Goal: Information Seeking & Learning: Learn about a topic

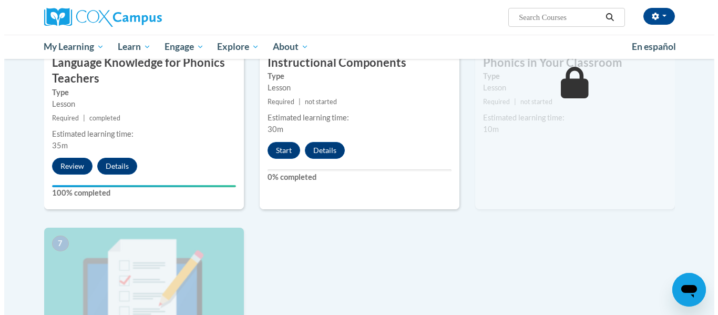
scroll to position [605, 0]
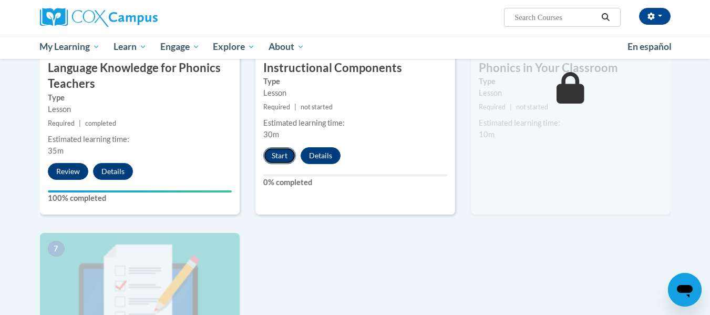
click at [288, 154] on button "Start" at bounding box center [279, 155] width 33 height 17
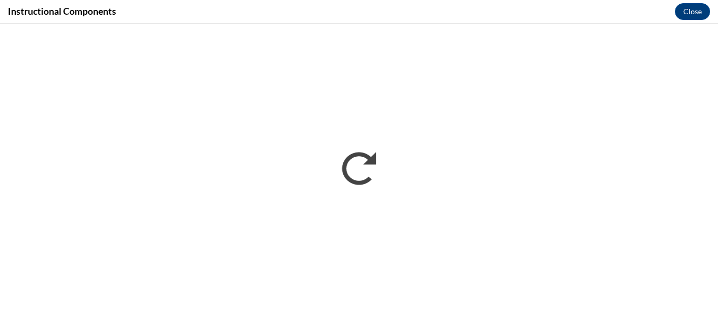
scroll to position [0, 0]
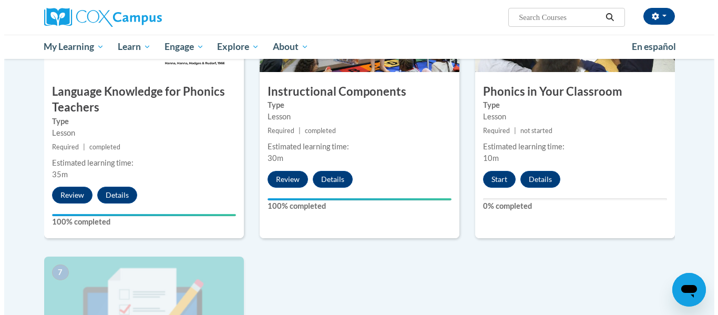
scroll to position [582, 0]
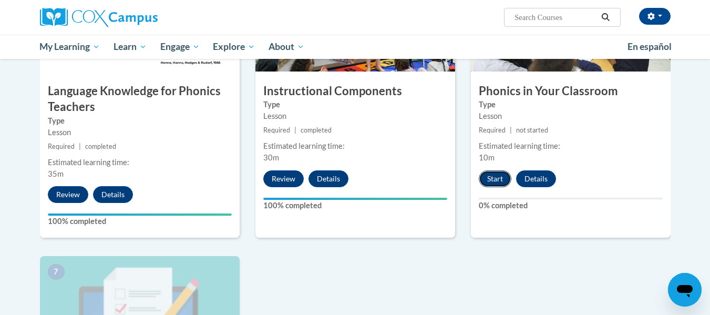
click at [492, 179] on button "Start" at bounding box center [495, 178] width 33 height 17
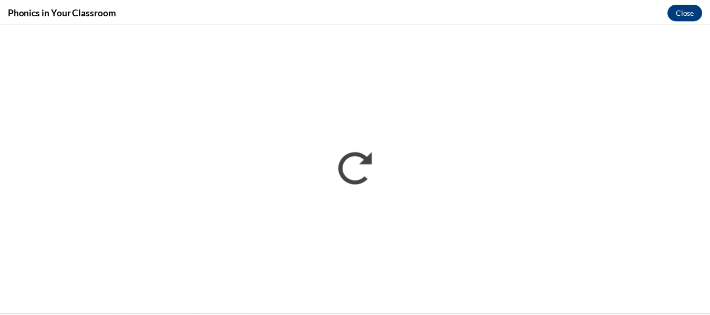
scroll to position [0, 0]
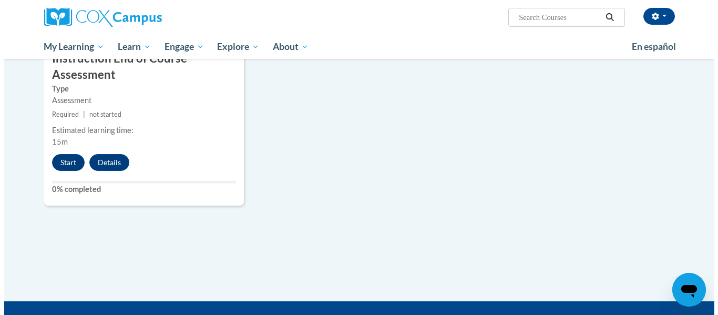
scroll to position [920, 0]
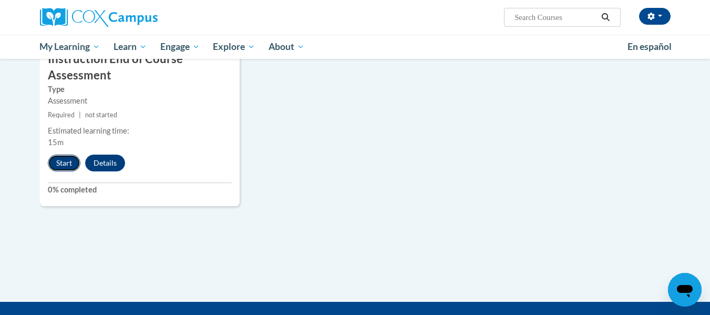
click at [65, 161] on button "Start" at bounding box center [64, 162] width 33 height 17
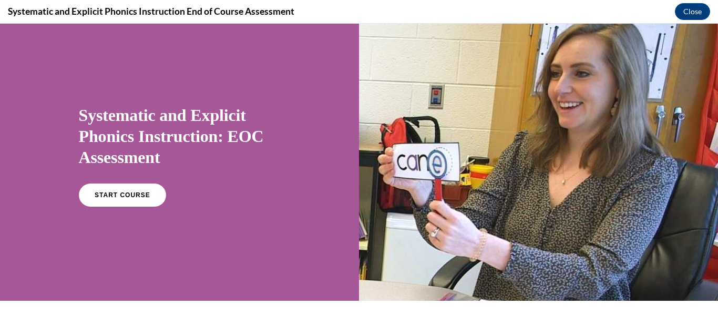
scroll to position [13, 0]
click at [141, 191] on span "START COURSE" at bounding box center [122, 195] width 58 height 8
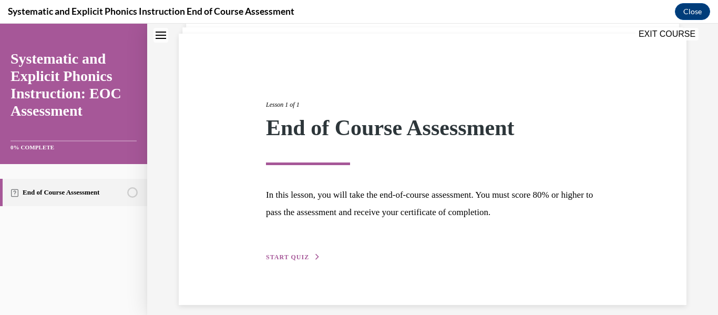
scroll to position [81, 0]
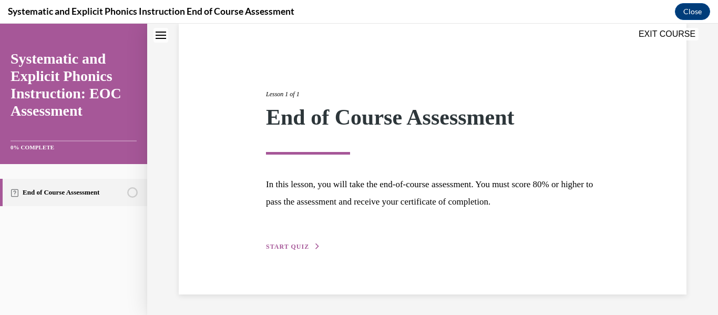
click at [276, 247] on span "START QUIZ" at bounding box center [287, 246] width 43 height 7
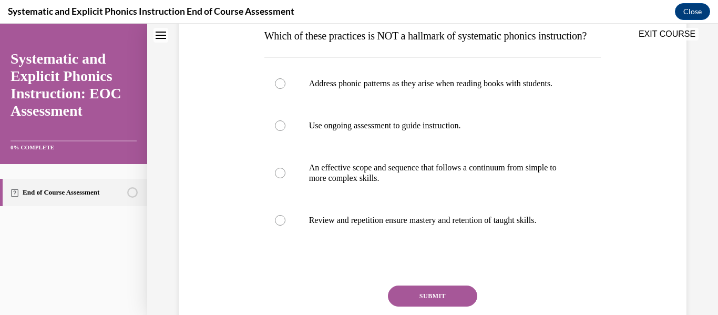
scroll to position [155, 0]
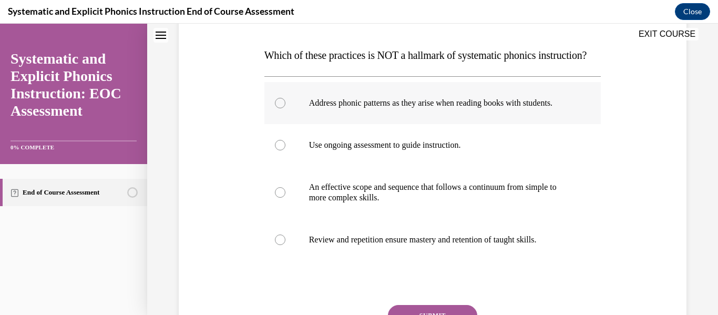
click at [298, 124] on div at bounding box center [432, 103] width 337 height 42
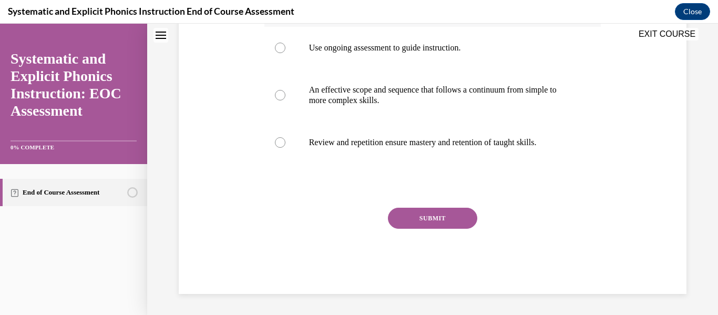
scroll to position [279, 0]
click at [433, 223] on button "SUBMIT" at bounding box center [432, 217] width 89 height 21
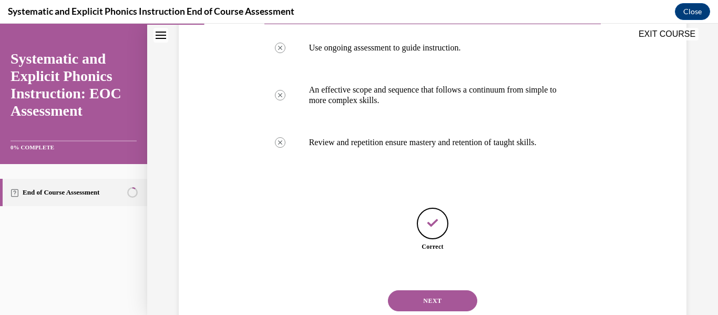
scroll to position [317, 0]
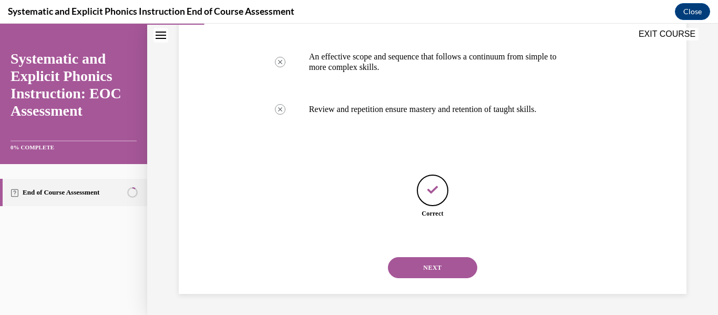
click at [433, 262] on button "NEXT" at bounding box center [432, 267] width 89 height 21
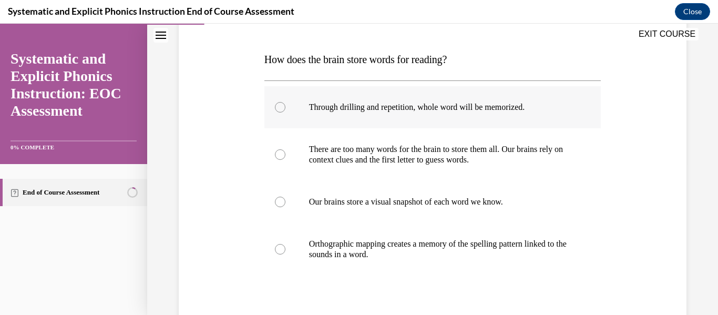
scroll to position [144, 0]
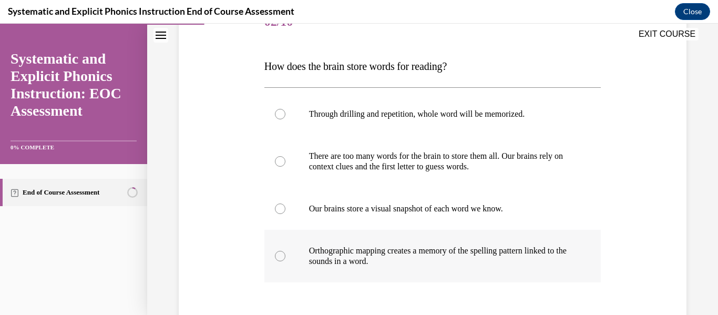
click at [508, 242] on div at bounding box center [432, 256] width 337 height 53
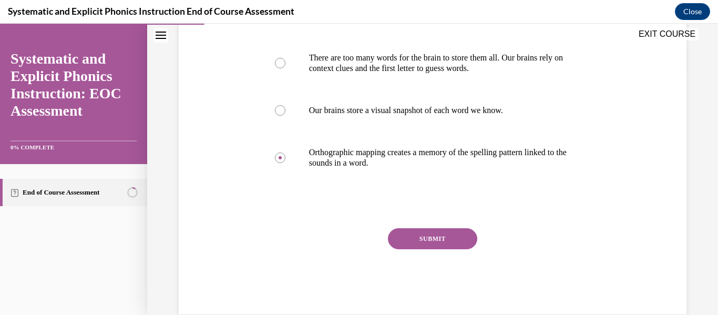
click at [450, 234] on button "SUBMIT" at bounding box center [432, 238] width 89 height 21
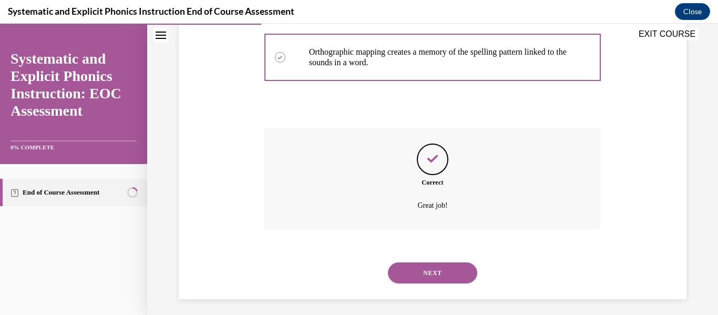
scroll to position [348, 0]
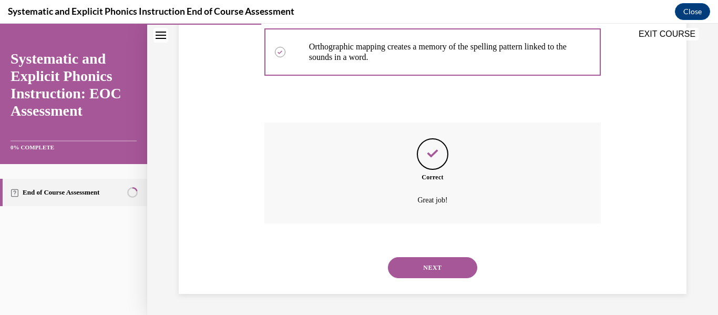
click at [432, 266] on button "NEXT" at bounding box center [432, 267] width 89 height 21
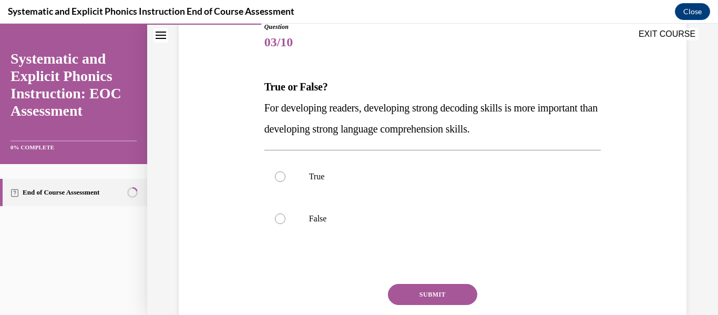
scroll to position [120, 0]
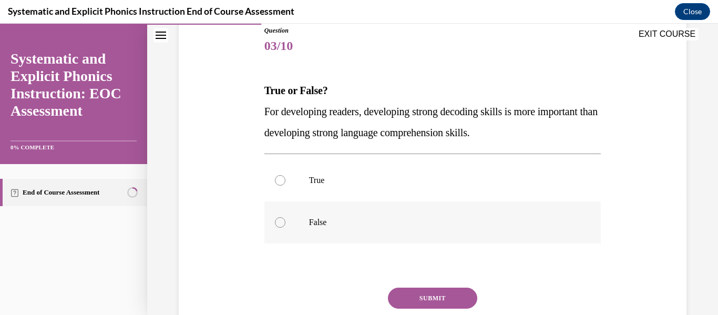
click at [408, 237] on div at bounding box center [432, 222] width 337 height 42
click at [425, 290] on button "SUBMIT" at bounding box center [432, 297] width 89 height 21
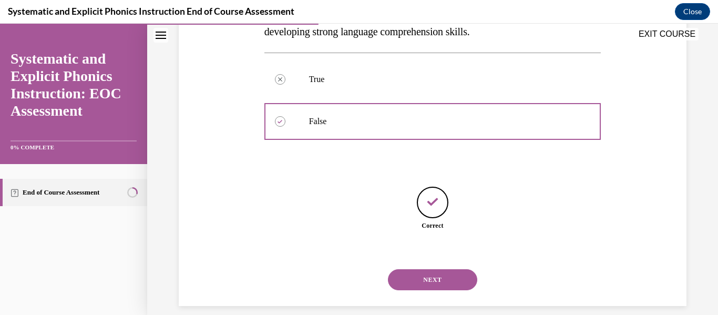
scroll to position [233, 0]
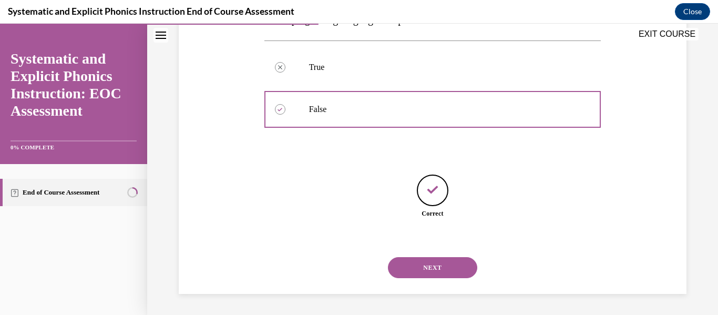
click at [420, 266] on button "NEXT" at bounding box center [432, 267] width 89 height 21
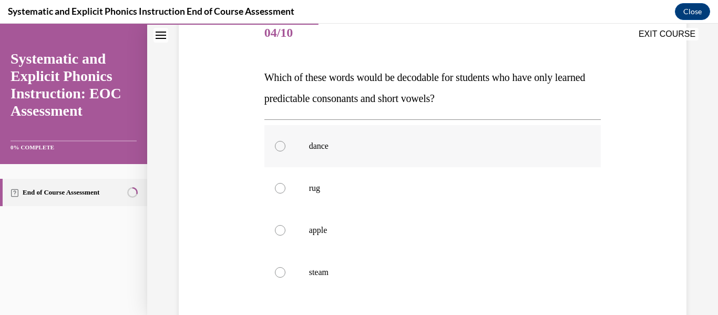
scroll to position [123, 0]
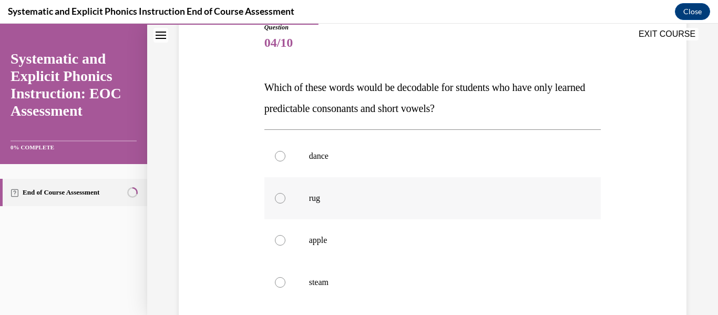
click at [520, 211] on div at bounding box center [432, 198] width 337 height 42
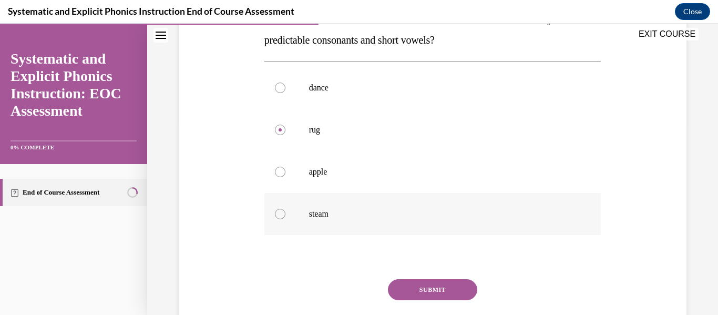
scroll to position [192, 0]
click at [445, 297] on button "SUBMIT" at bounding box center [432, 288] width 89 height 21
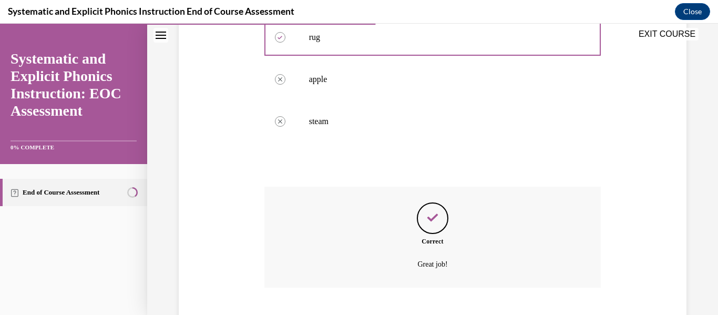
scroll to position [348, 0]
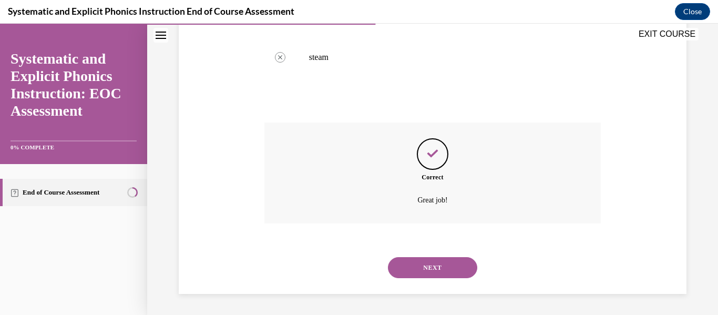
click at [456, 266] on button "NEXT" at bounding box center [432, 267] width 89 height 21
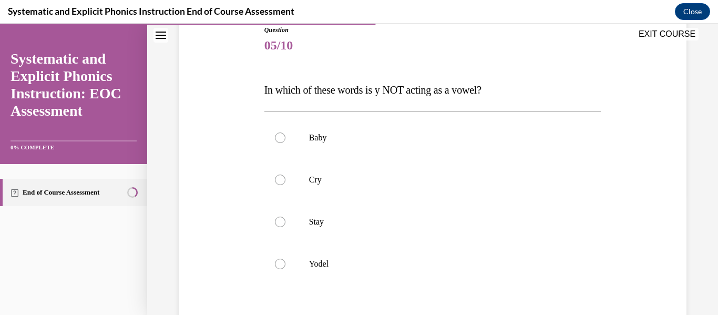
scroll to position [121, 0]
click at [529, 258] on p "Yodel" at bounding box center [442, 263] width 266 height 11
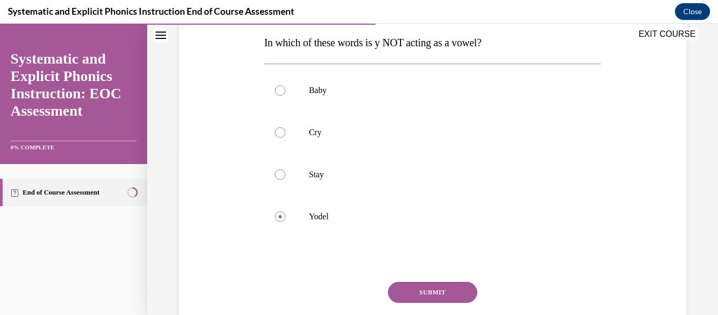
click at [461, 289] on button "SUBMIT" at bounding box center [432, 292] width 89 height 21
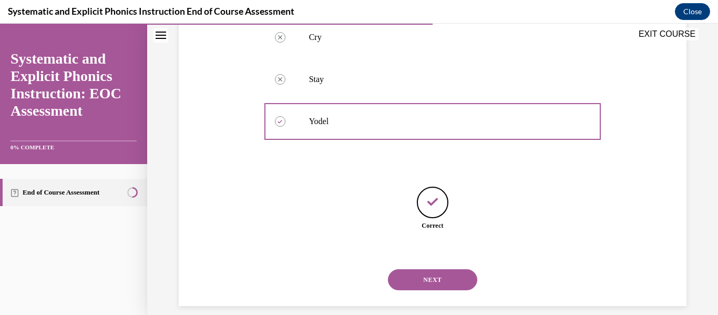
scroll to position [275, 0]
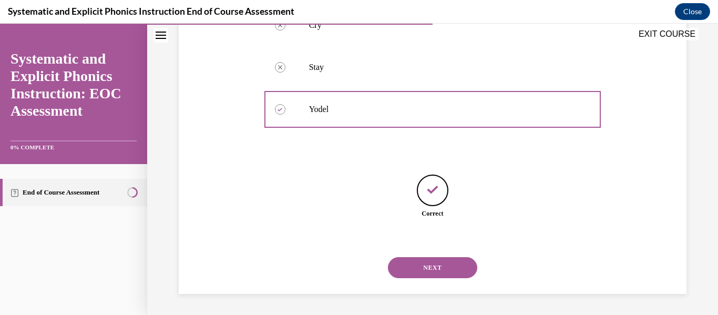
click at [449, 275] on button "NEXT" at bounding box center [432, 267] width 89 height 21
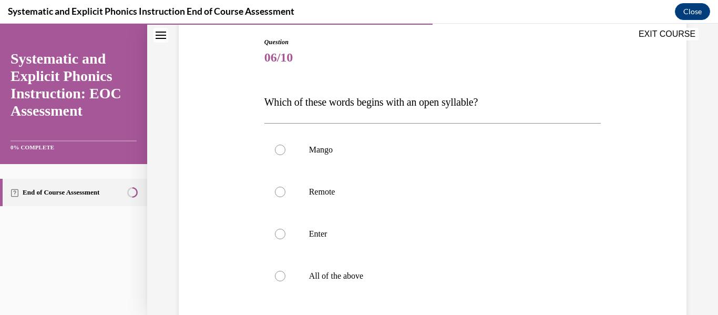
scroll to position [109, 0]
click at [554, 183] on div at bounding box center [432, 191] width 337 height 42
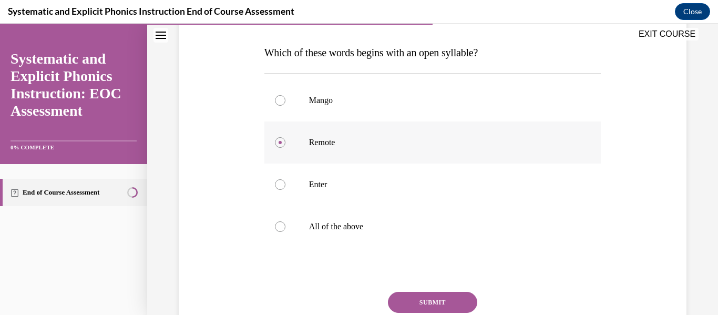
scroll to position [178, 0]
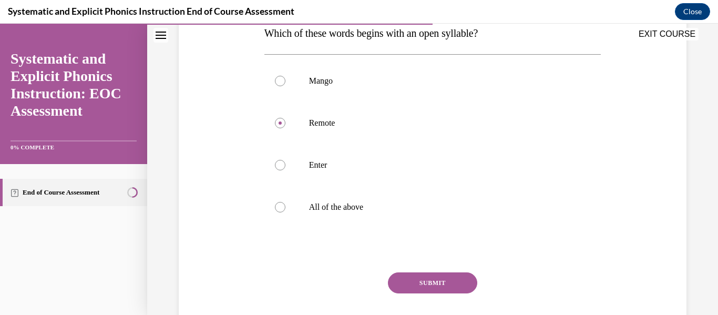
click at [454, 277] on button "SUBMIT" at bounding box center [432, 282] width 89 height 21
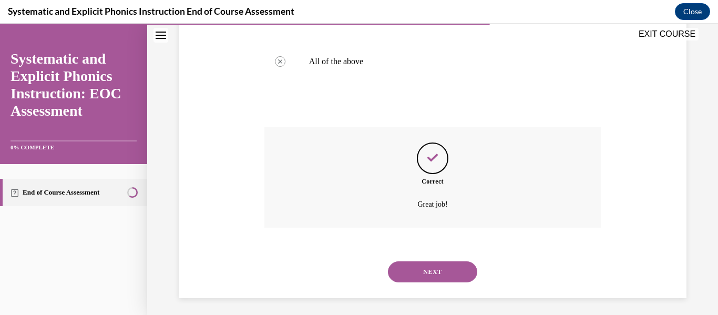
scroll to position [327, 0]
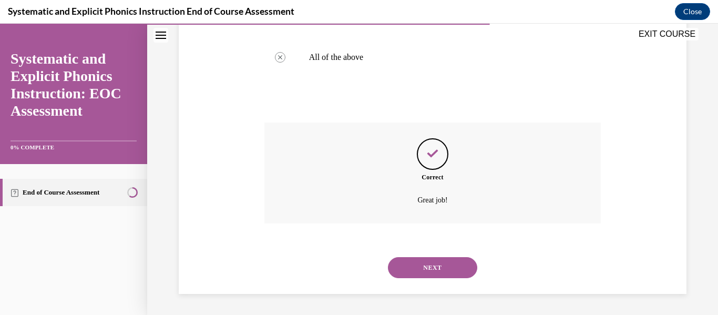
click at [448, 269] on button "NEXT" at bounding box center [432, 267] width 89 height 21
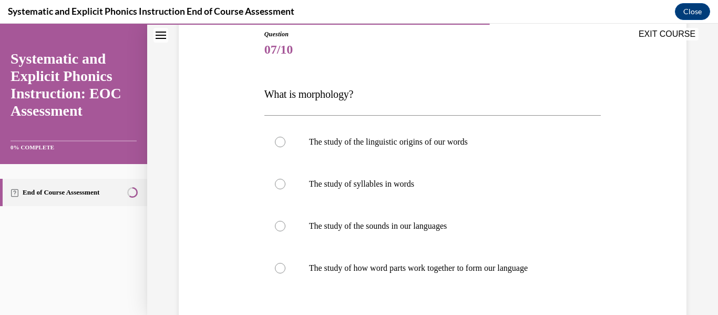
scroll to position [117, 0]
click at [541, 258] on div at bounding box center [432, 267] width 337 height 42
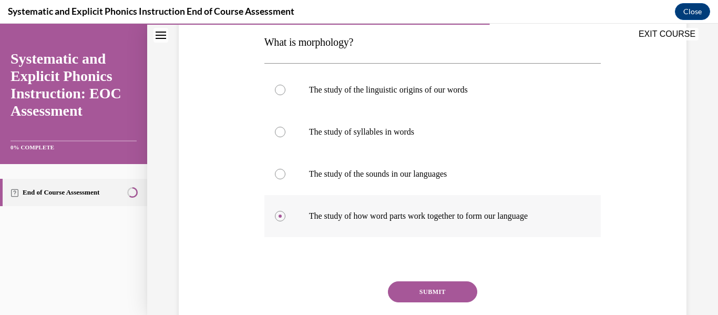
scroll to position [169, 0]
click at [427, 283] on button "SUBMIT" at bounding box center [432, 291] width 89 height 21
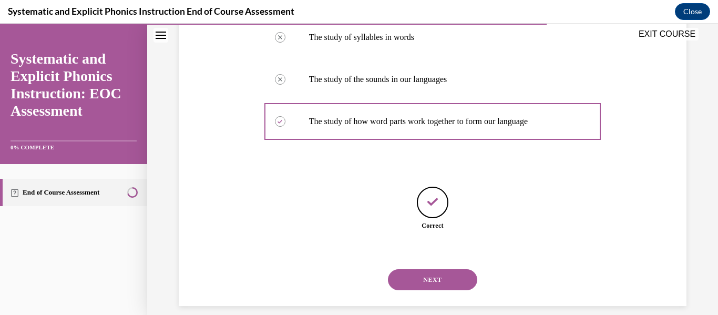
scroll to position [275, 0]
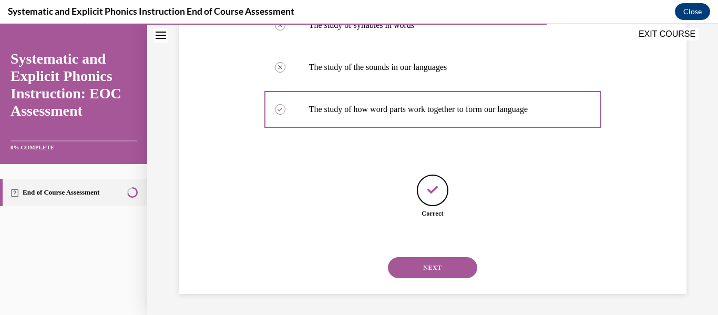
click at [437, 273] on button "NEXT" at bounding box center [432, 267] width 89 height 21
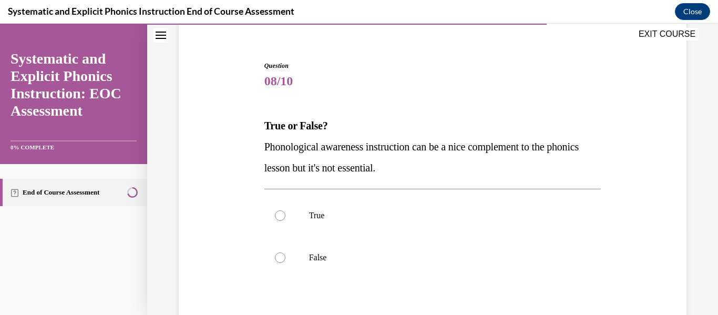
scroll to position [104, 0]
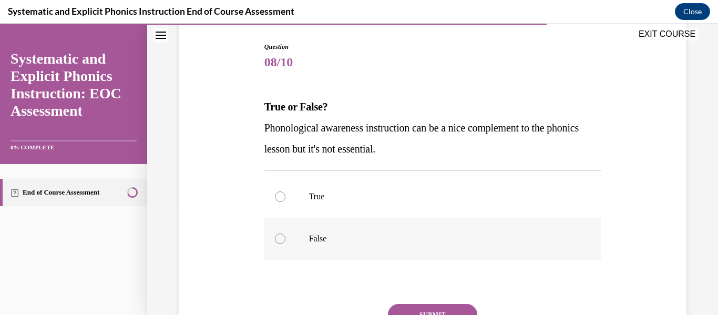
click at [548, 226] on div at bounding box center [432, 238] width 337 height 42
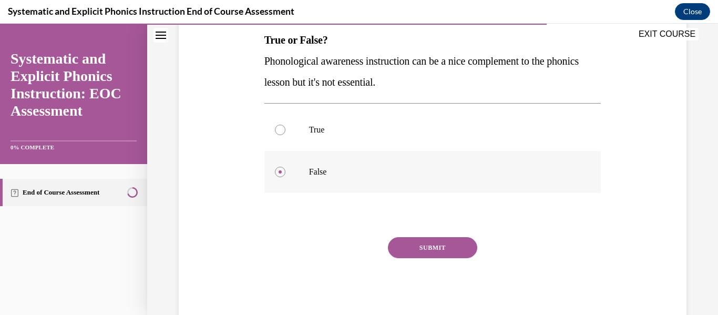
scroll to position [171, 0]
click at [453, 242] on button "SUBMIT" at bounding box center [432, 246] width 89 height 21
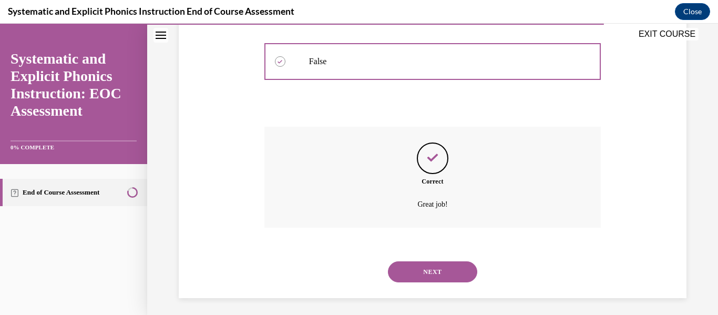
scroll to position [285, 0]
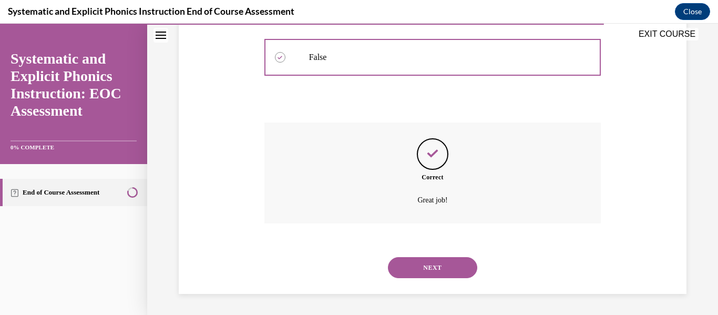
click at [459, 257] on button "NEXT" at bounding box center [432, 267] width 89 height 21
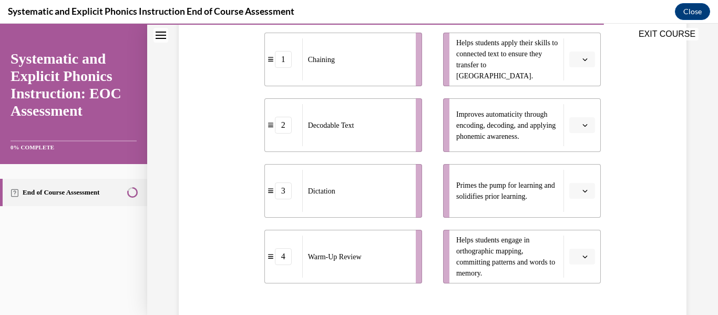
scroll to position [246, 0]
click at [581, 122] on span "button" at bounding box center [584, 125] width 7 height 7
click at [573, 167] on span "1" at bounding box center [571, 170] width 4 height 8
click at [583, 60] on button "button" at bounding box center [582, 60] width 26 height 16
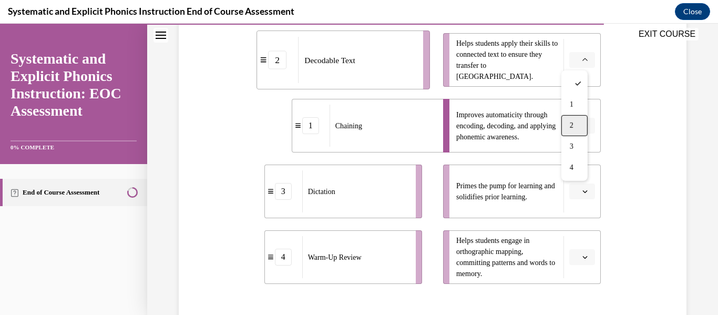
click at [574, 124] on div "2" at bounding box center [574, 125] width 26 height 21
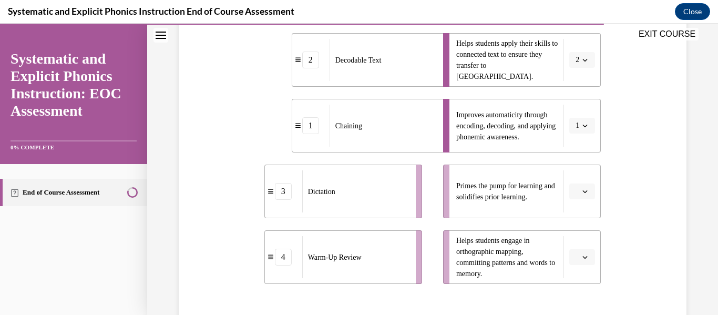
click at [581, 253] on span "button" at bounding box center [584, 256] width 7 height 7
click at [572, 204] on div "3" at bounding box center [574, 212] width 26 height 21
click at [575, 194] on span "Please select an option" at bounding box center [577, 191] width 4 height 11
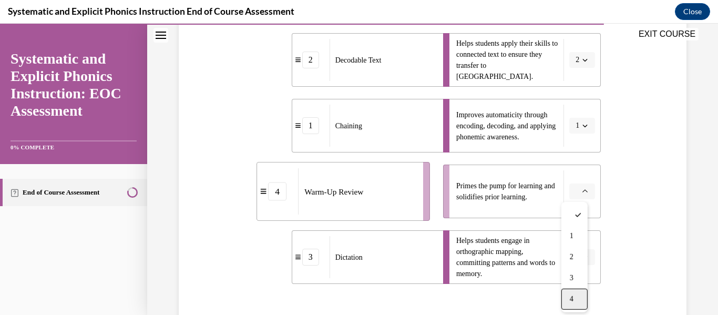
click at [574, 292] on div "4" at bounding box center [574, 298] width 26 height 21
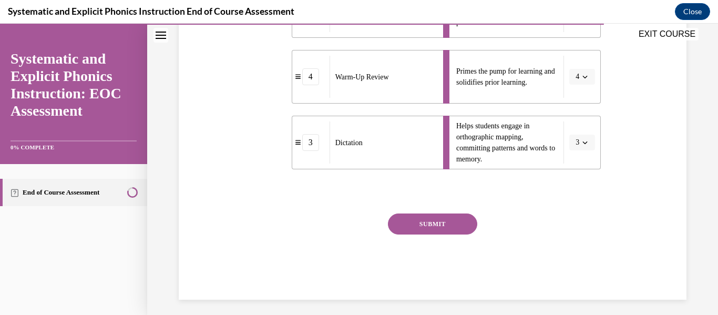
click at [445, 229] on button "SUBMIT" at bounding box center [432, 223] width 89 height 21
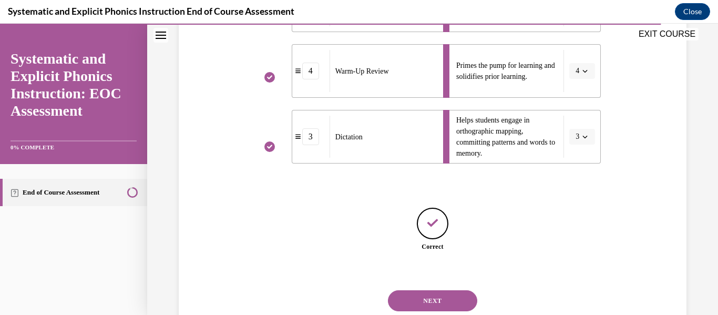
scroll to position [399, 0]
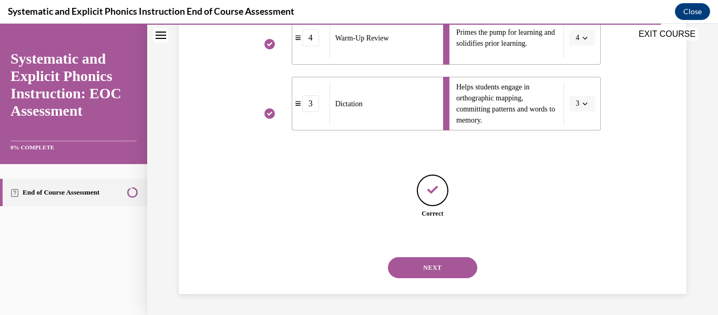
click at [444, 265] on button "NEXT" at bounding box center [432, 267] width 89 height 21
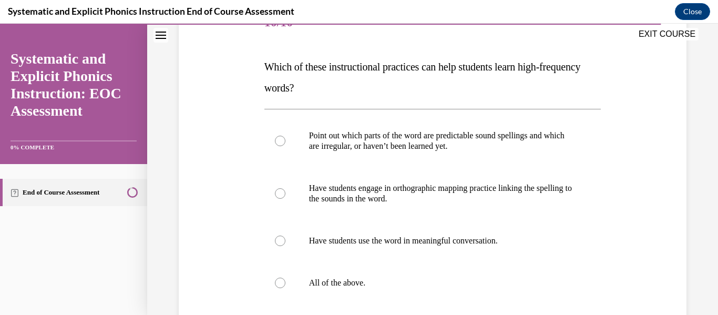
scroll to position [144, 0]
click at [537, 269] on div at bounding box center [432, 282] width 337 height 42
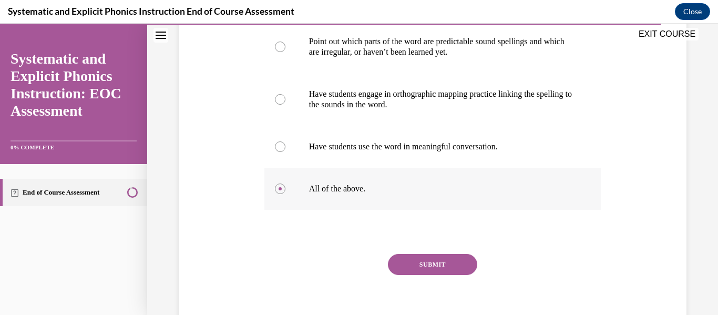
scroll to position [238, 0]
click at [425, 266] on button "SUBMIT" at bounding box center [432, 263] width 89 height 21
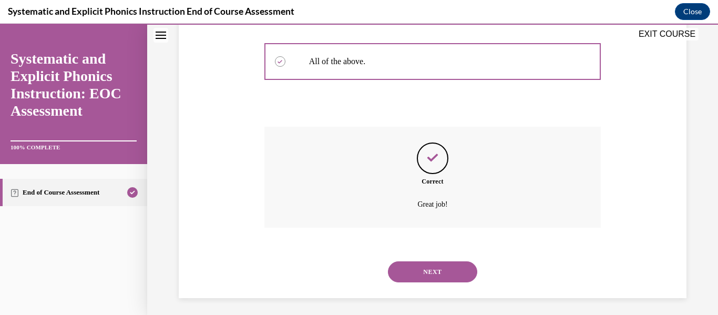
scroll to position [369, 0]
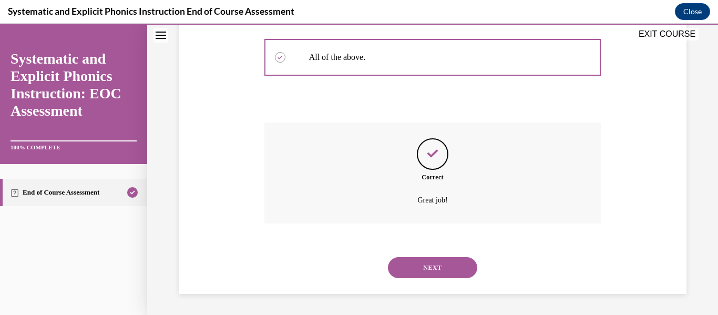
click at [416, 264] on button "NEXT" at bounding box center [432, 267] width 89 height 21
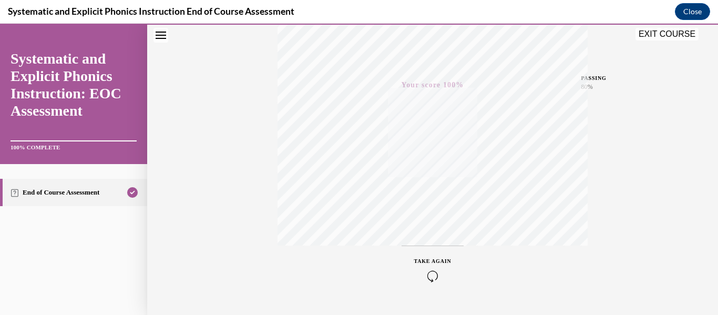
scroll to position [247, 0]
click at [659, 36] on button "EXIT COURSE" at bounding box center [666, 34] width 63 height 13
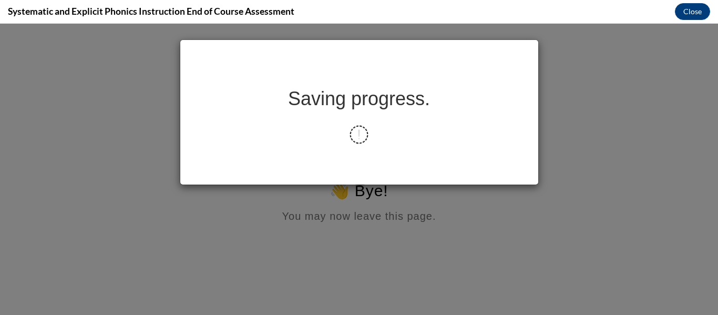
scroll to position [0, 0]
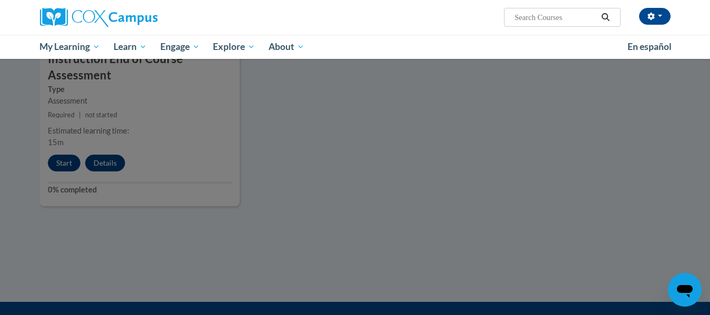
click at [520, 169] on div at bounding box center [355, 157] width 710 height 315
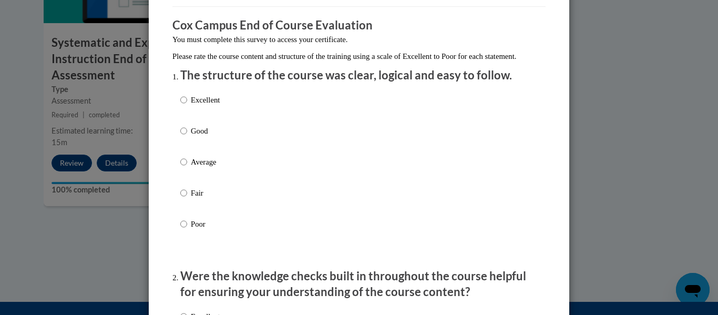
scroll to position [80, 0]
click at [276, 110] on div "Excellent Good Average Fair Poor" at bounding box center [358, 173] width 357 height 171
click at [208, 105] on p "Excellent" at bounding box center [205, 100] width 29 height 12
click at [187, 105] on input "Excellent" at bounding box center [183, 100] width 7 height 12
radio input "true"
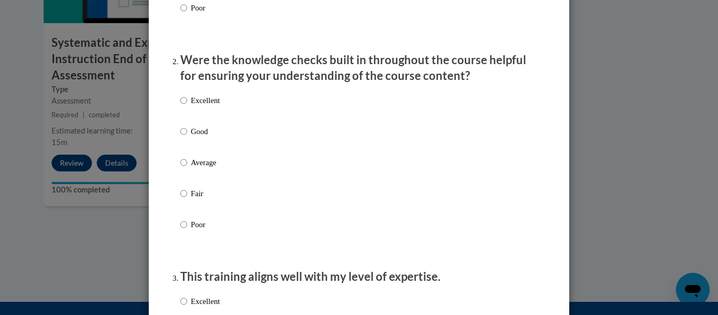
scroll to position [308, 0]
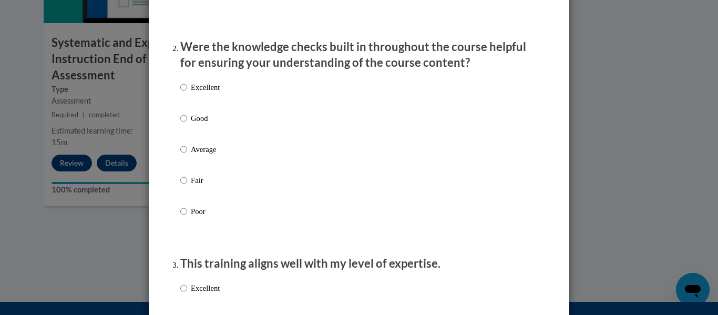
click at [204, 93] on p "Excellent" at bounding box center [205, 87] width 29 height 12
click at [187, 93] on input "Excellent" at bounding box center [183, 87] width 7 height 12
radio input "true"
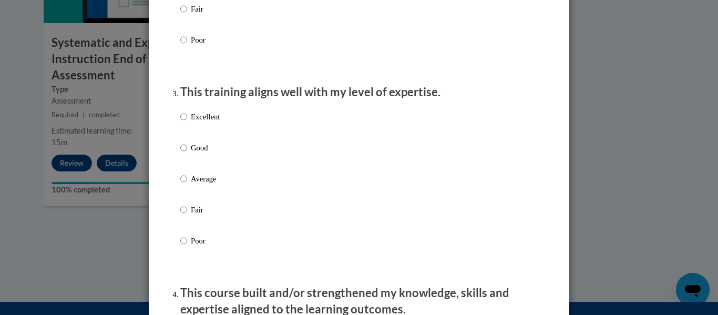
scroll to position [485, 0]
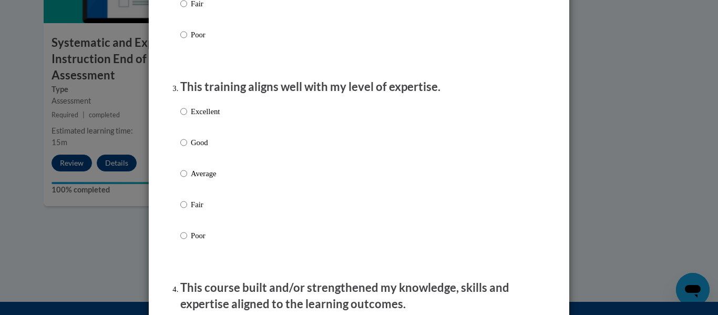
click at [209, 117] on p "Excellent" at bounding box center [205, 112] width 29 height 12
click at [187, 117] on input "Excellent" at bounding box center [183, 112] width 7 height 12
radio input "true"
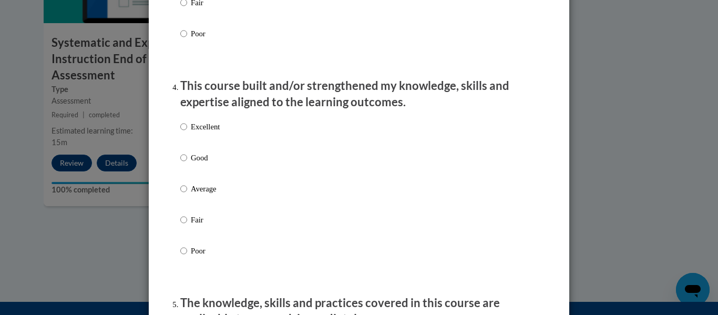
scroll to position [688, 0]
click at [212, 131] on p "Excellent" at bounding box center [205, 126] width 29 height 12
click at [187, 131] on input "Excellent" at bounding box center [183, 126] width 7 height 12
radio input "true"
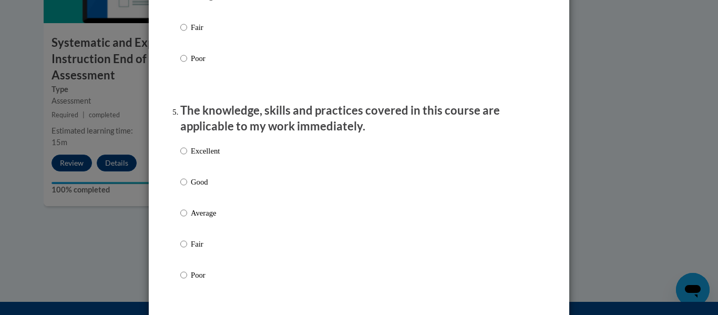
scroll to position [880, 0]
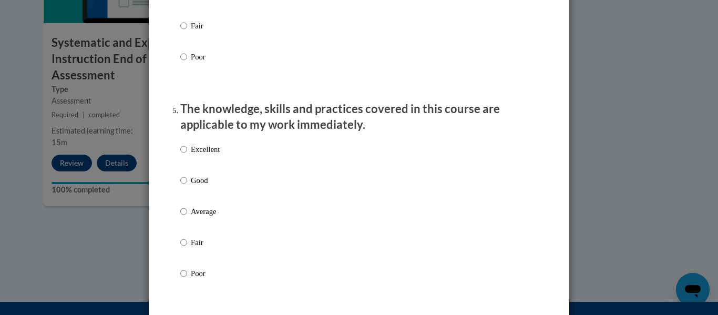
click at [211, 155] on p "Excellent" at bounding box center [205, 149] width 29 height 12
click at [187, 155] on input "Excellent" at bounding box center [183, 149] width 7 height 12
radio input "true"
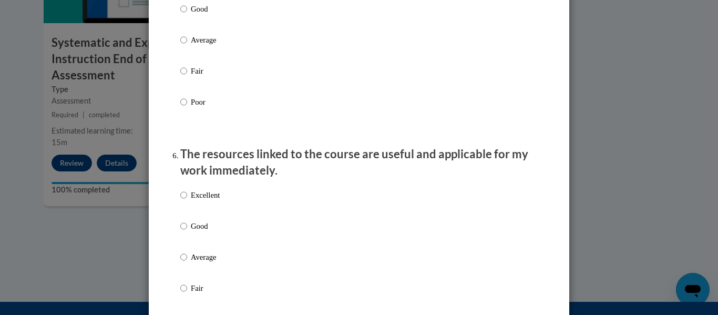
scroll to position [1086, 0]
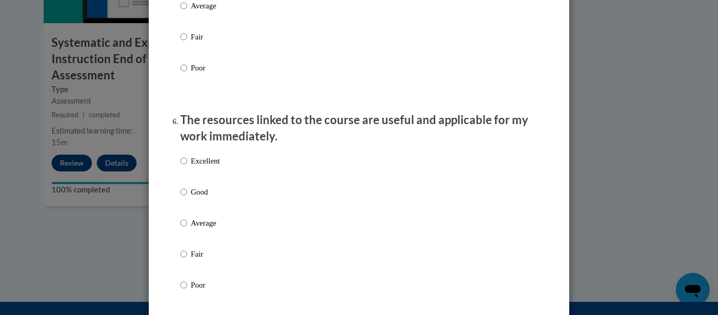
click at [206, 167] on p "Excellent" at bounding box center [205, 161] width 29 height 12
click at [187, 167] on input "Excellent" at bounding box center [183, 161] width 7 height 12
radio input "true"
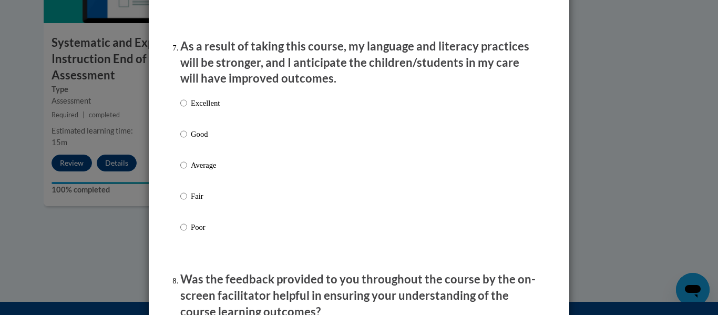
scroll to position [1377, 0]
click at [206, 108] on p "Excellent" at bounding box center [205, 103] width 29 height 12
click at [187, 108] on input "Excellent" at bounding box center [183, 103] width 7 height 12
radio input "true"
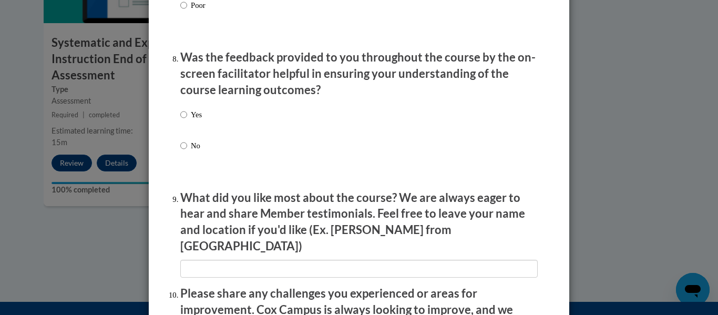
scroll to position [1599, 0]
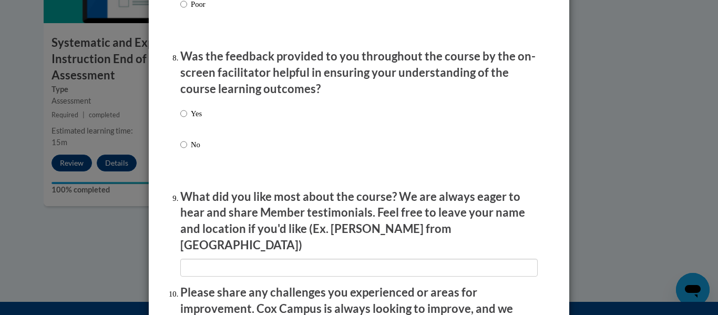
click at [185, 120] on label "Yes" at bounding box center [191, 122] width 22 height 28
click at [185, 119] on input "Yes" at bounding box center [183, 114] width 7 height 12
radio input "true"
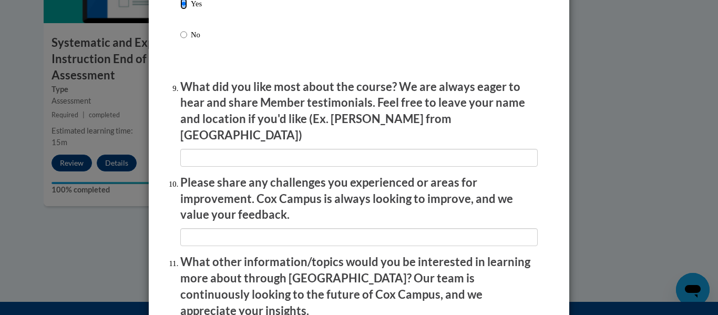
scroll to position [1714, 0]
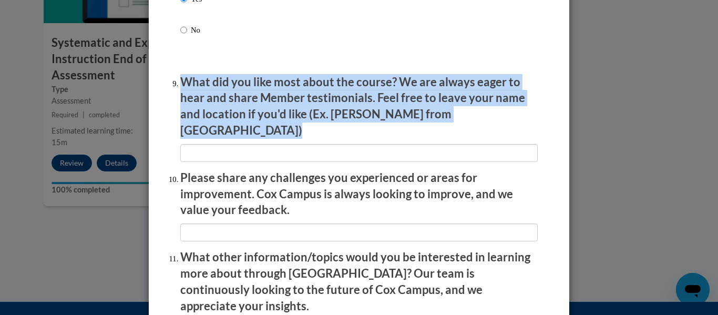
drag, startPoint x: 178, startPoint y: 89, endPoint x: 474, endPoint y: 142, distance: 300.9
click at [474, 142] on li "What did you like most about the course? We are always eager to hear and share …" at bounding box center [358, 118] width 357 height 88
click at [401, 117] on p "What did you like most about the course? We are always eager to hear and share …" at bounding box center [358, 106] width 357 height 65
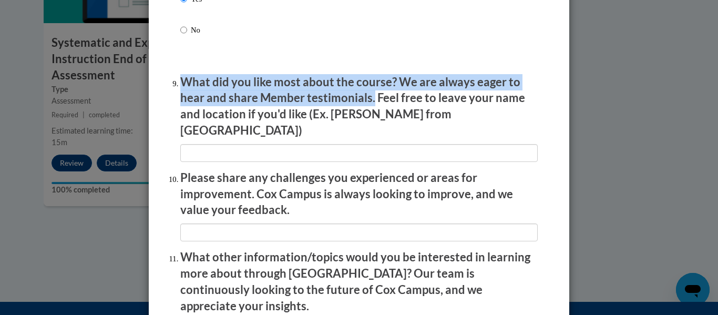
drag, startPoint x: 177, startPoint y: 90, endPoint x: 367, endPoint y: 100, distance: 190.4
click at [367, 100] on p "What did you like most about the course? We are always eager to hear and share …" at bounding box center [358, 106] width 357 height 65
copy p "What did you like most about the course? We are always eager to hear and share …"
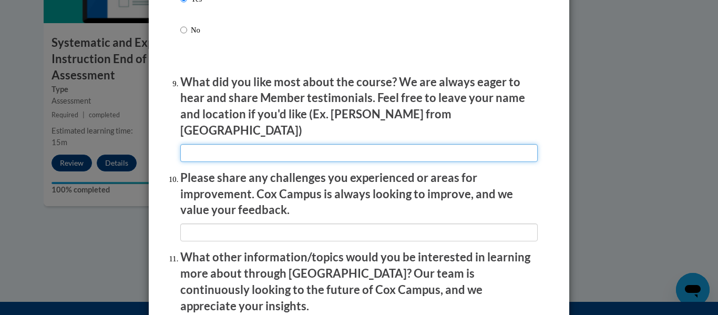
click at [312, 145] on input "textbox" at bounding box center [358, 153] width 357 height 18
paste input "What did you like most about the course? We are always eager to hear and share …"
type input "What did you like most about the course? We are always eager to hear and share …"
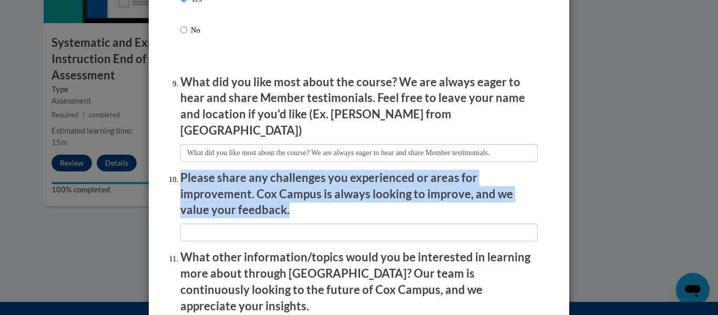
drag, startPoint x: 175, startPoint y: 168, endPoint x: 265, endPoint y: 202, distance: 95.8
click at [265, 202] on li "Please share any challenges you experienced or areas for improvement. Cox Campu…" at bounding box center [358, 205] width 357 height 71
copy p "Please share any challenges you experienced or areas for improvement. Cox Campu…"
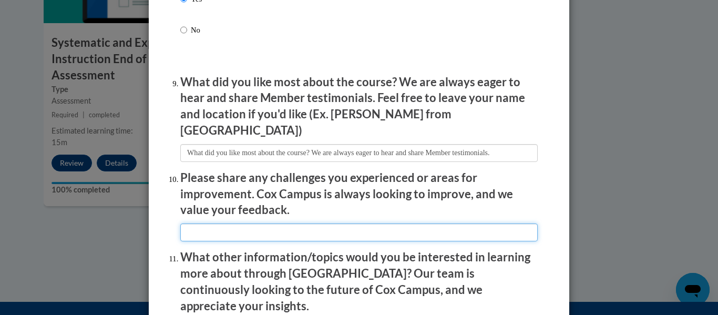
click at [368, 223] on input "textbox" at bounding box center [358, 232] width 357 height 18
paste input "One challenge I experienced was that some of the videos felt a little long, and…"
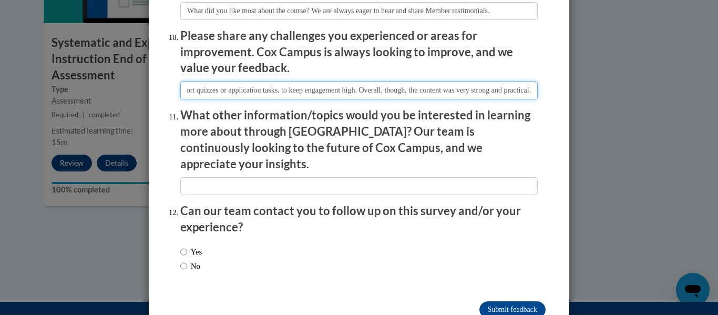
scroll to position [1868, 0]
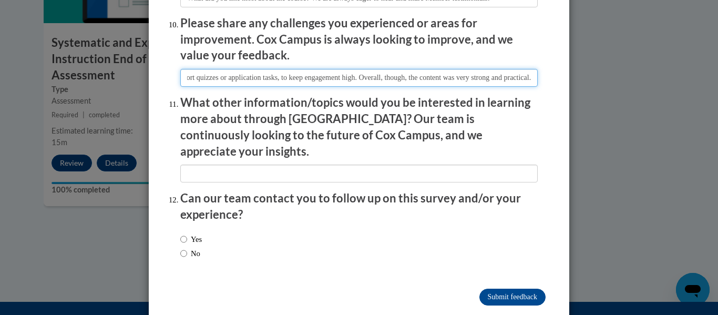
type input "One challenge I experienced was that some of the videos felt a little long, and…"
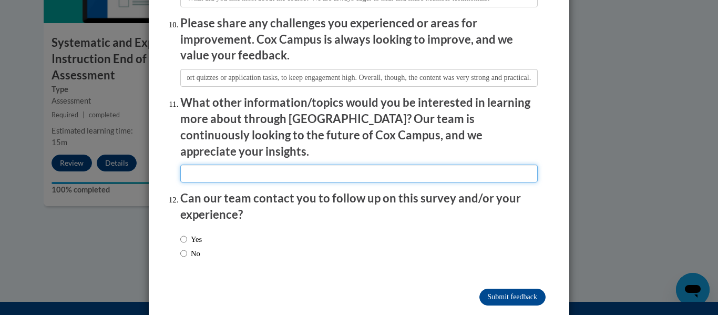
scroll to position [0, 0]
click at [332, 164] on input "textbox" at bounding box center [358, 173] width 357 height 18
type input "N/A"
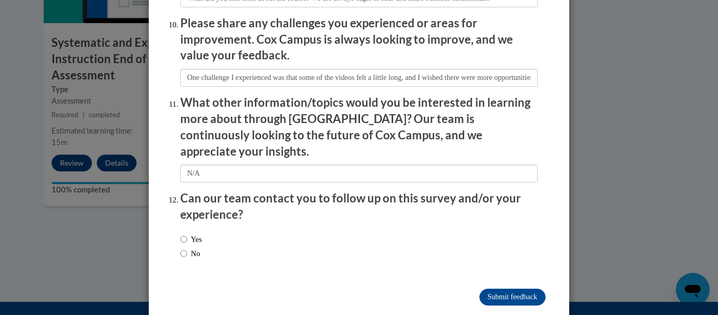
click at [184, 233] on label "Yes" at bounding box center [191, 239] width 22 height 12
click at [184, 233] on input "Yes" at bounding box center [183, 239] width 7 height 12
radio input "true"
click at [521, 288] on input "Submit feedback" at bounding box center [512, 296] width 66 height 17
